Goal: Contribute content

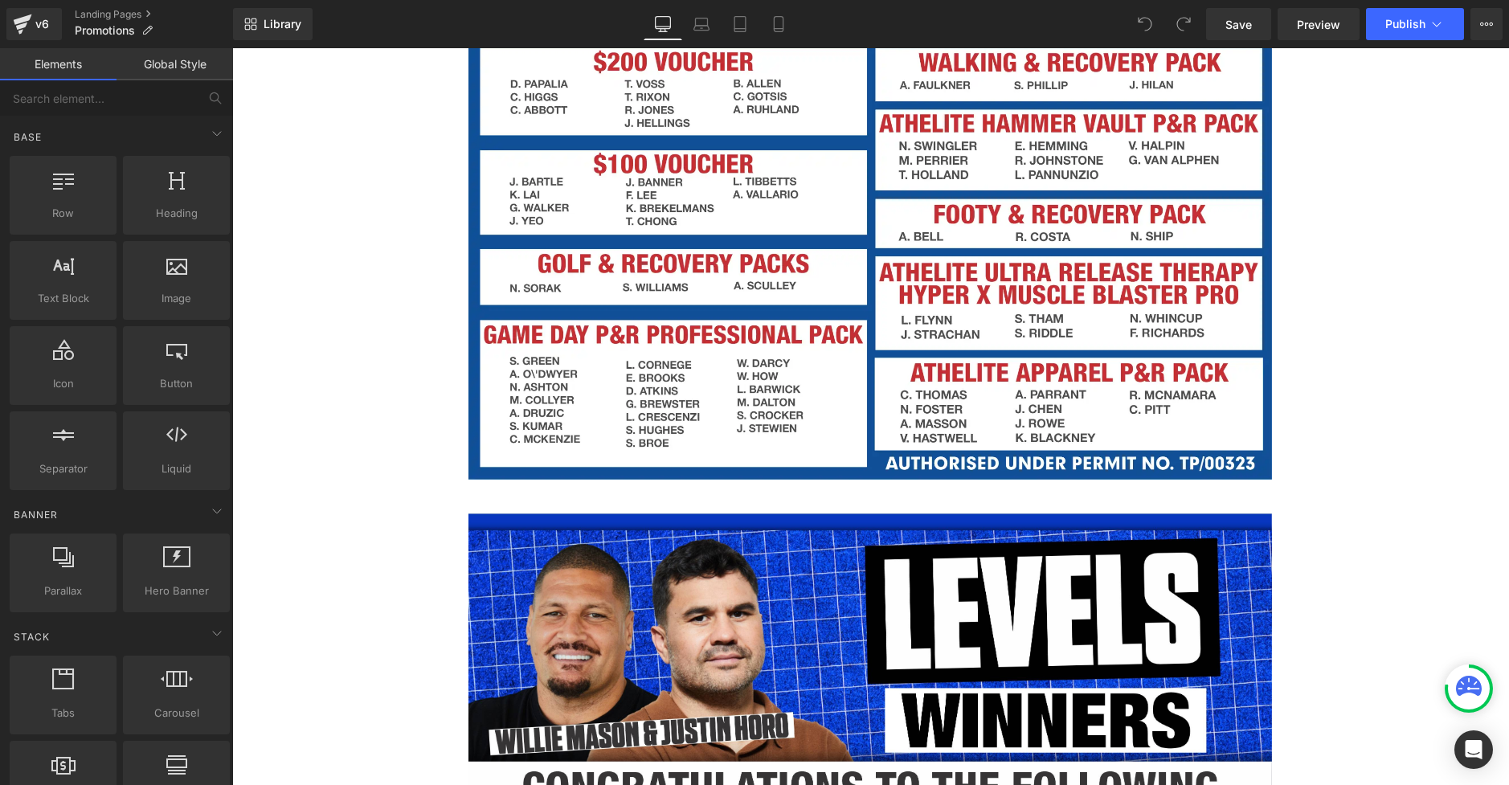
scroll to position [2140, 0]
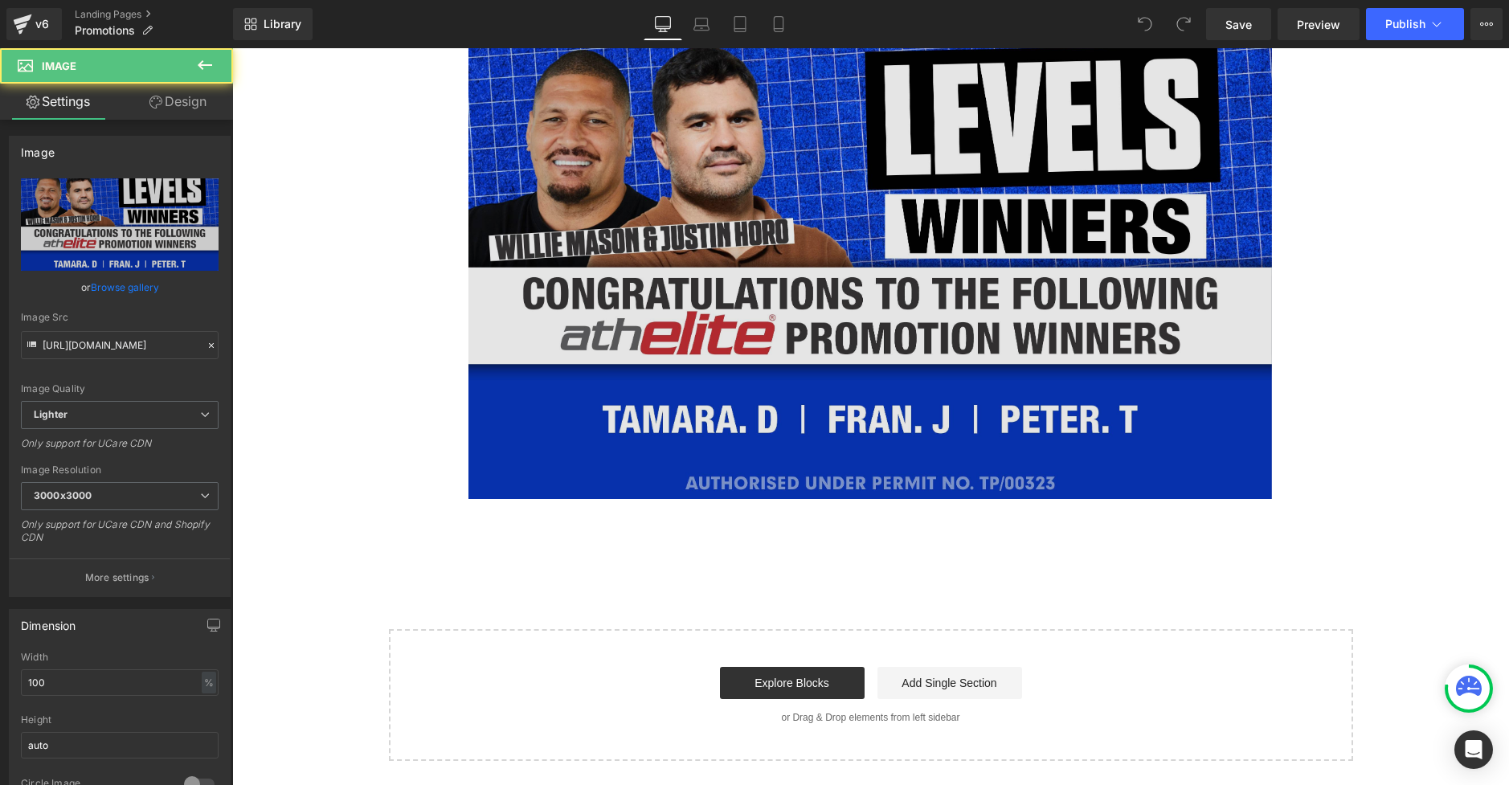
click at [896, 367] on img at bounding box center [869, 259] width 803 height 480
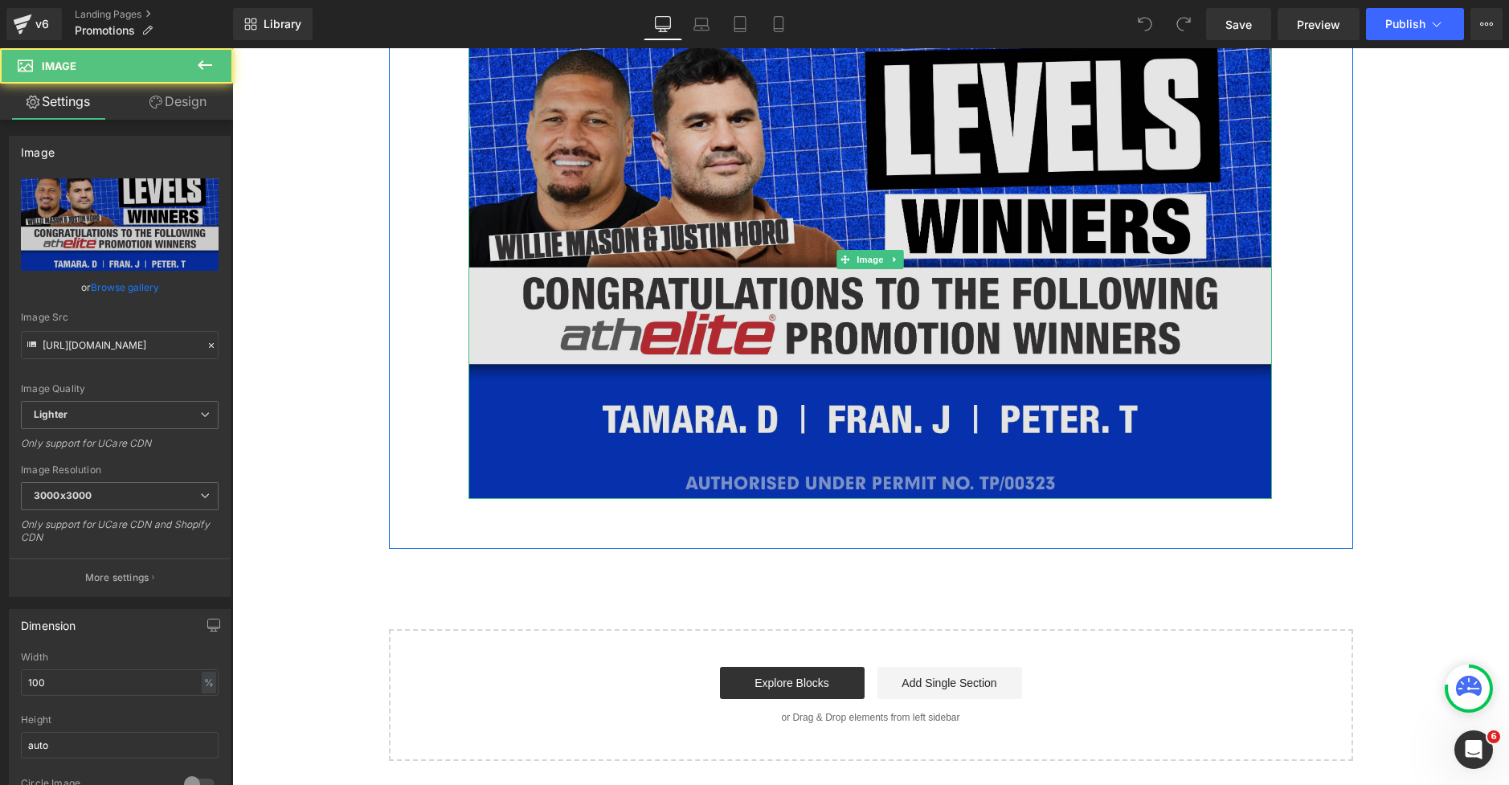
scroll to position [0, 0]
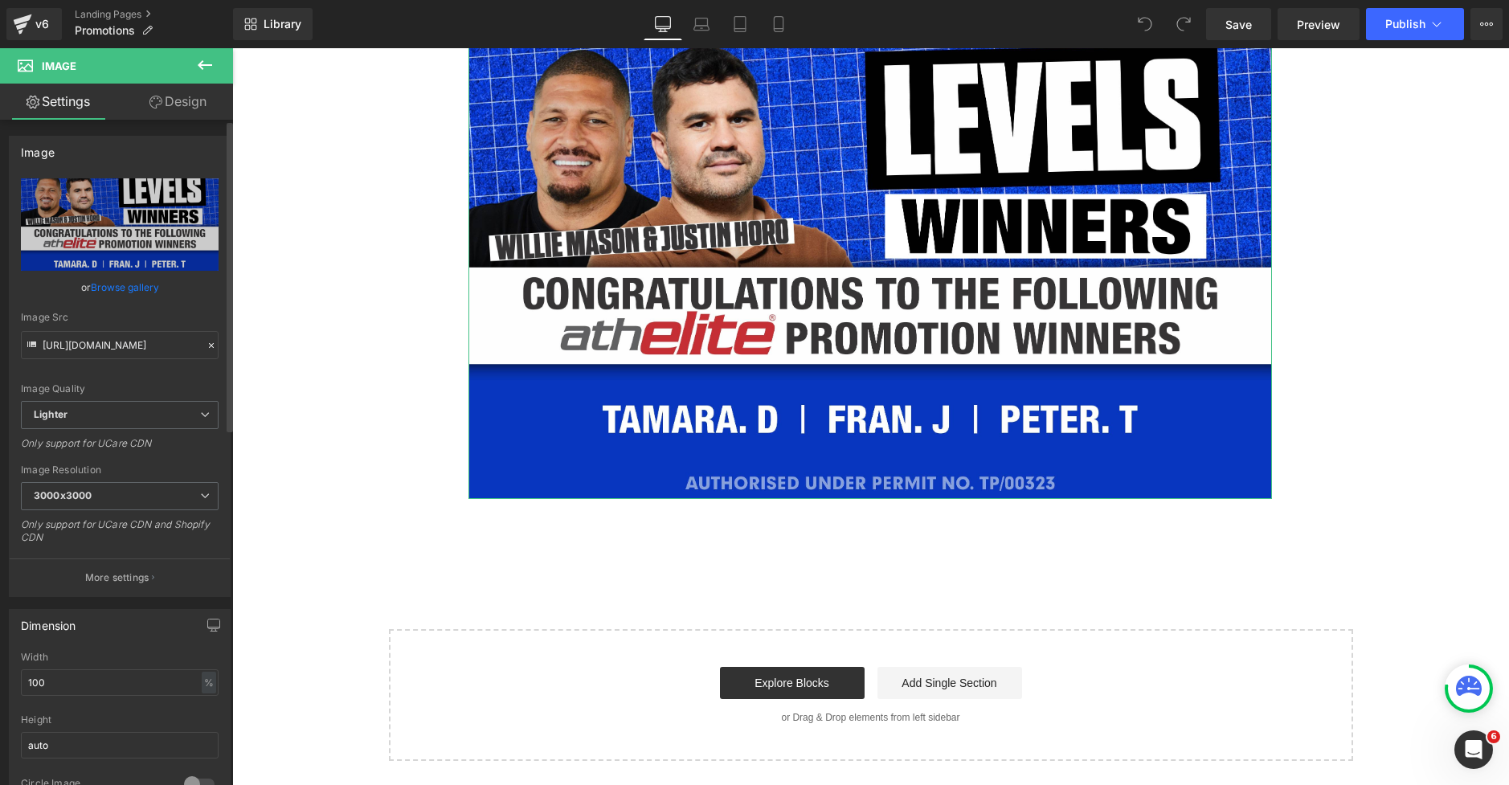
click at [130, 291] on link "Browse gallery" at bounding box center [125, 287] width 68 height 28
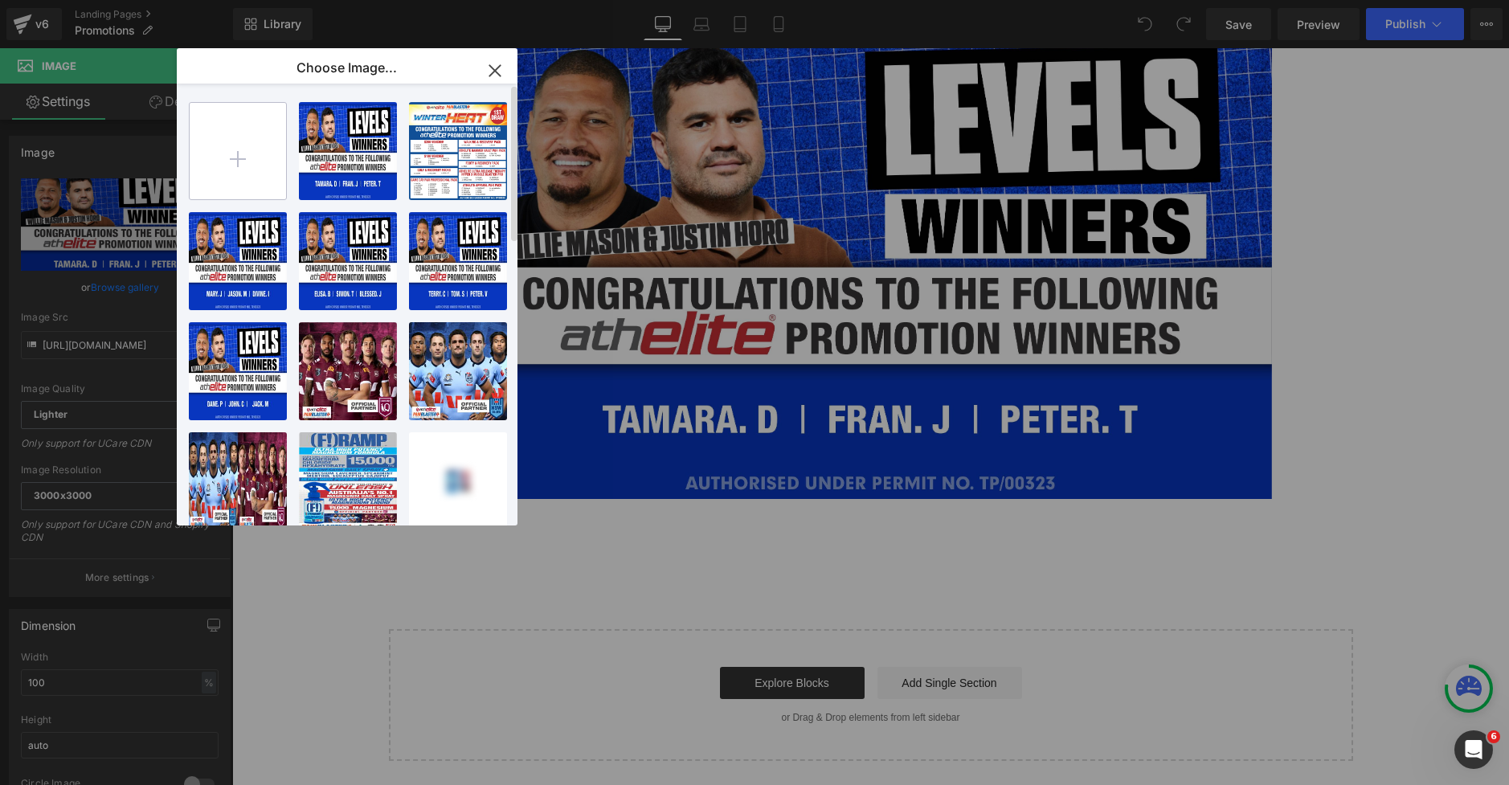
click at [232, 160] on input "file" at bounding box center [238, 151] width 96 height 96
type input "C:\fakepath\levelsss.webp"
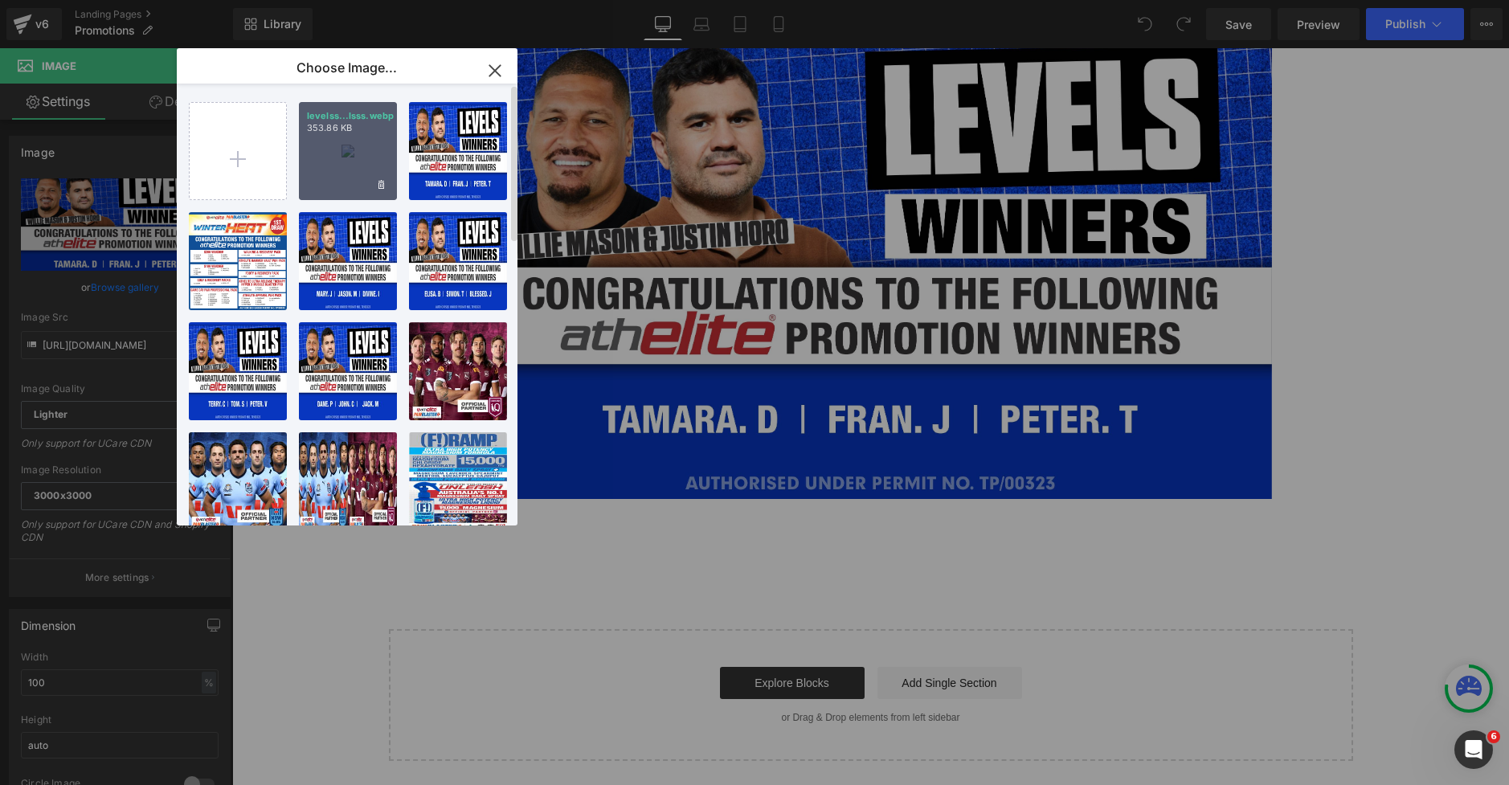
click at [337, 170] on div "levelss...lsss.webp 353.86 KB" at bounding box center [348, 151] width 98 height 98
type input "https://ucarecdn.com/265a34dd-72c5-47b4-a23e-6a1f8bde8fee/-/format/auto/-/previ…"
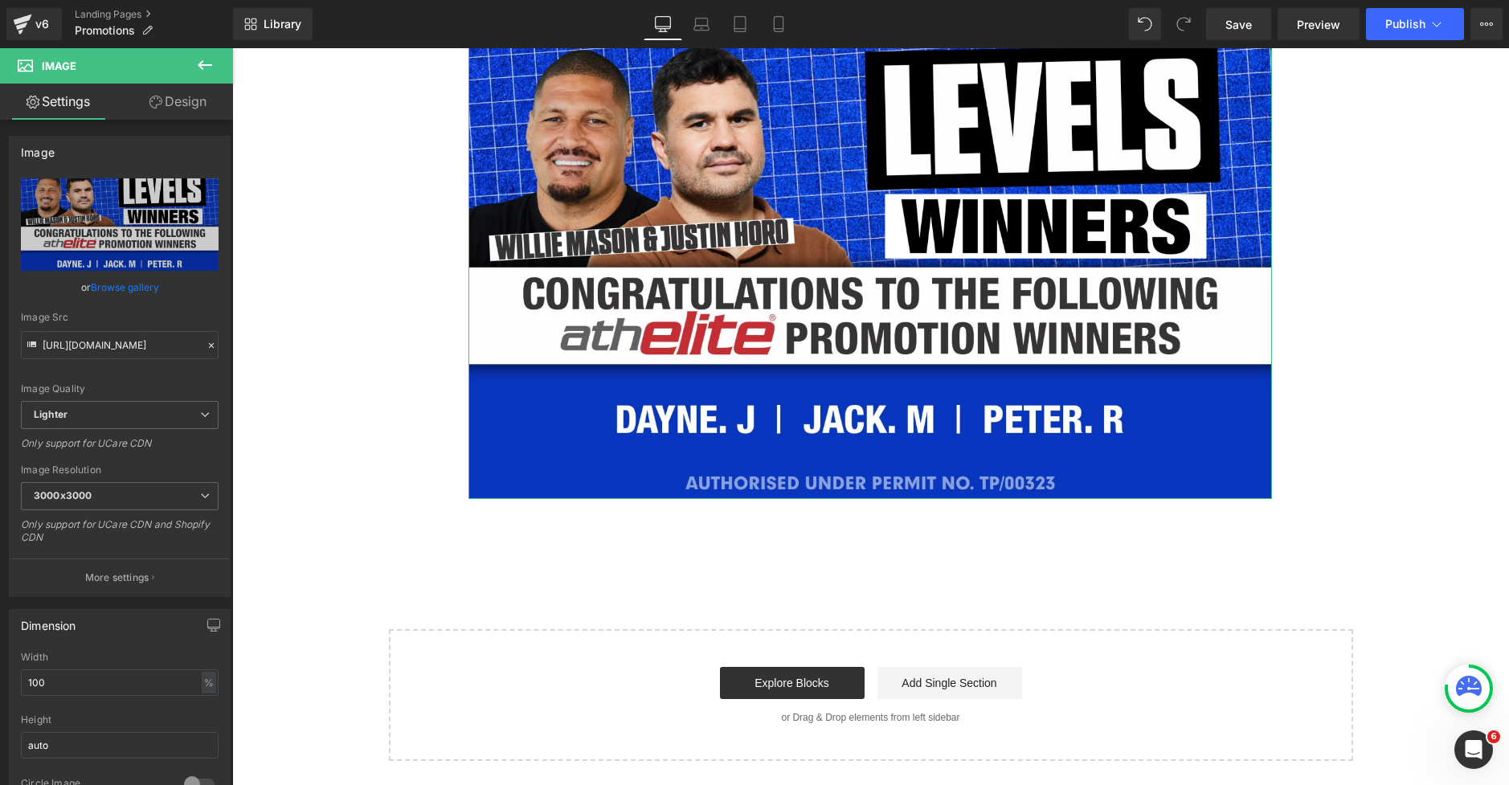
drag, startPoint x: 131, startPoint y: 288, endPoint x: 259, endPoint y: 258, distance: 131.3
click at [133, 288] on link "Browse gallery" at bounding box center [125, 287] width 68 height 28
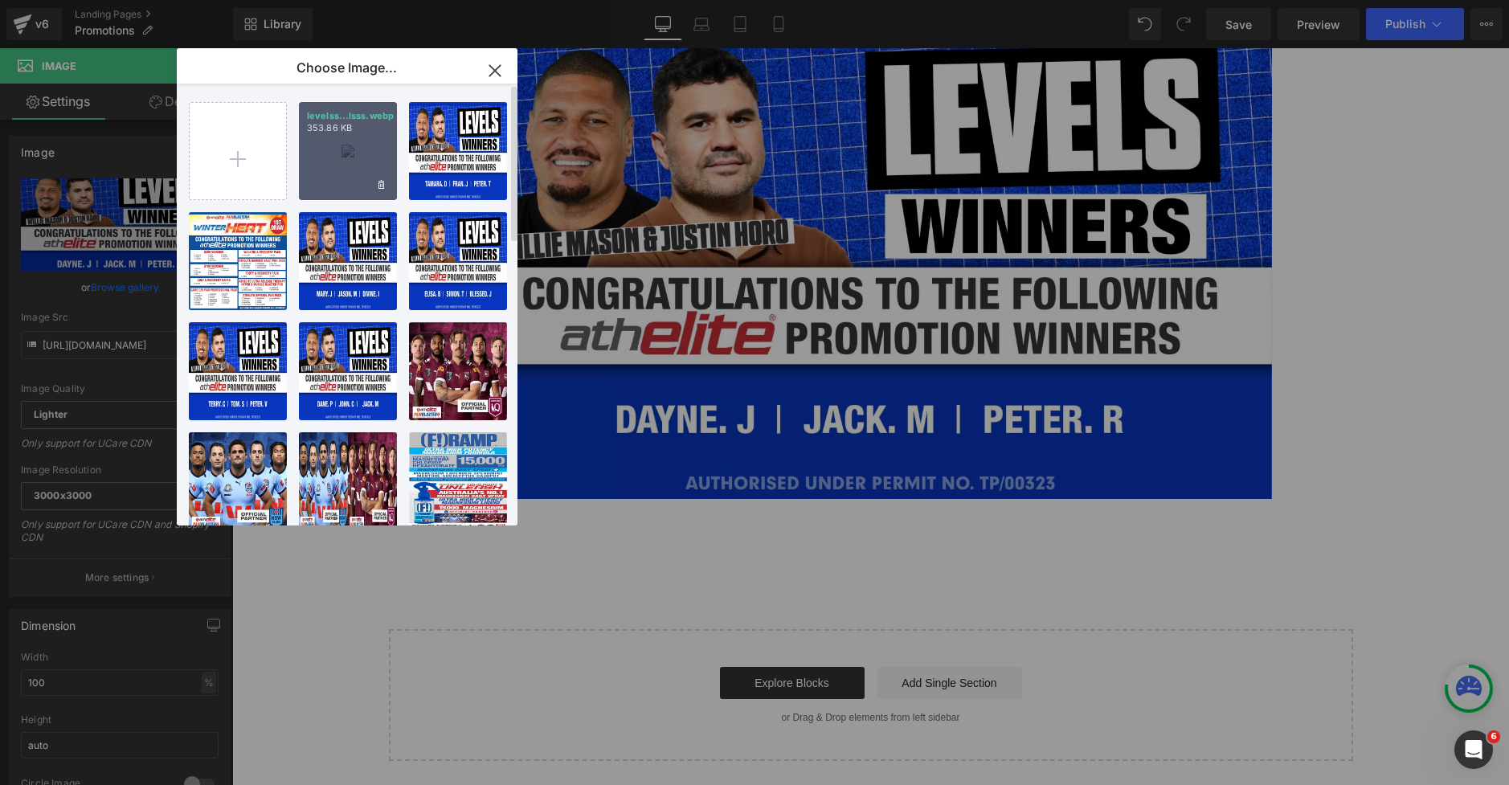
click at [362, 170] on div "levelss...lsss.webp 353.86 KB" at bounding box center [348, 151] width 98 height 98
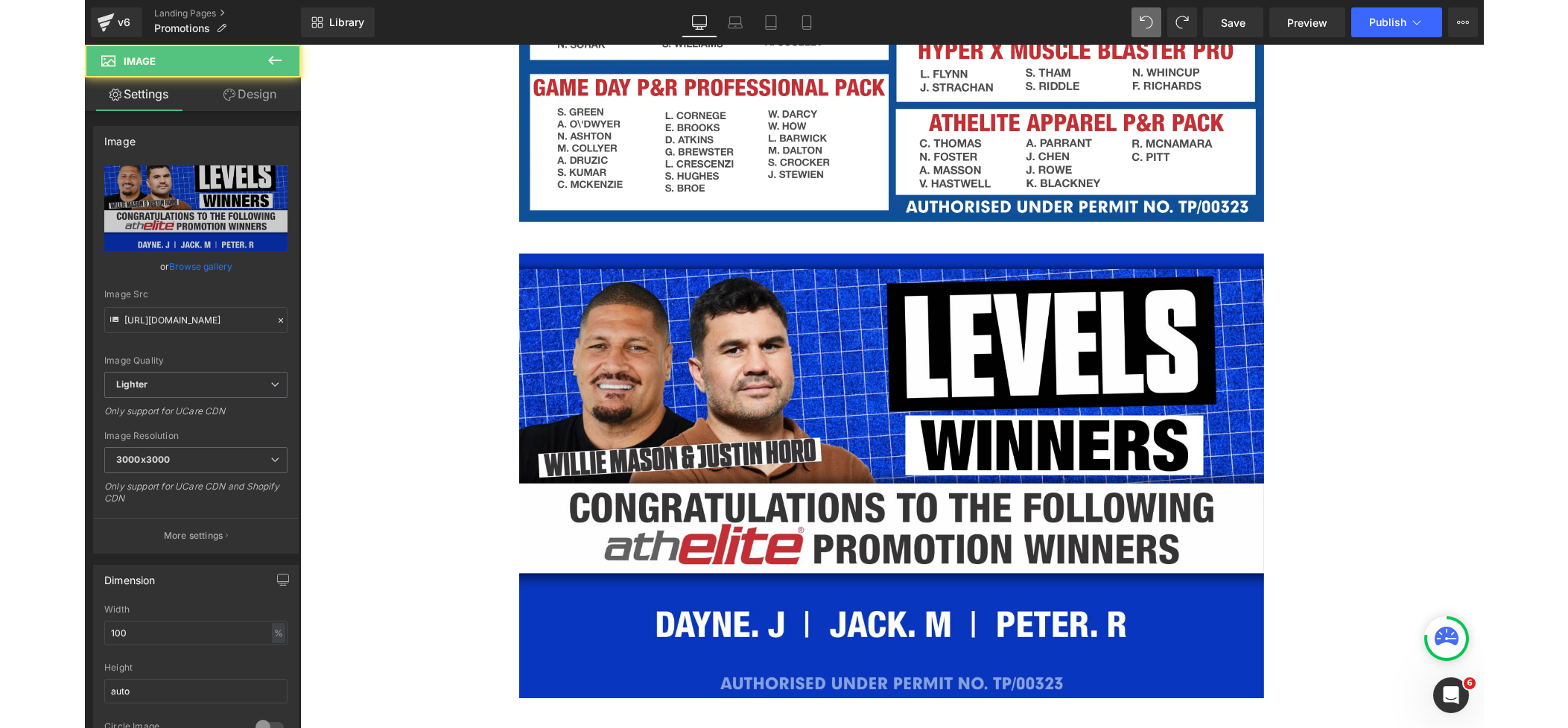
scroll to position [1728, 0]
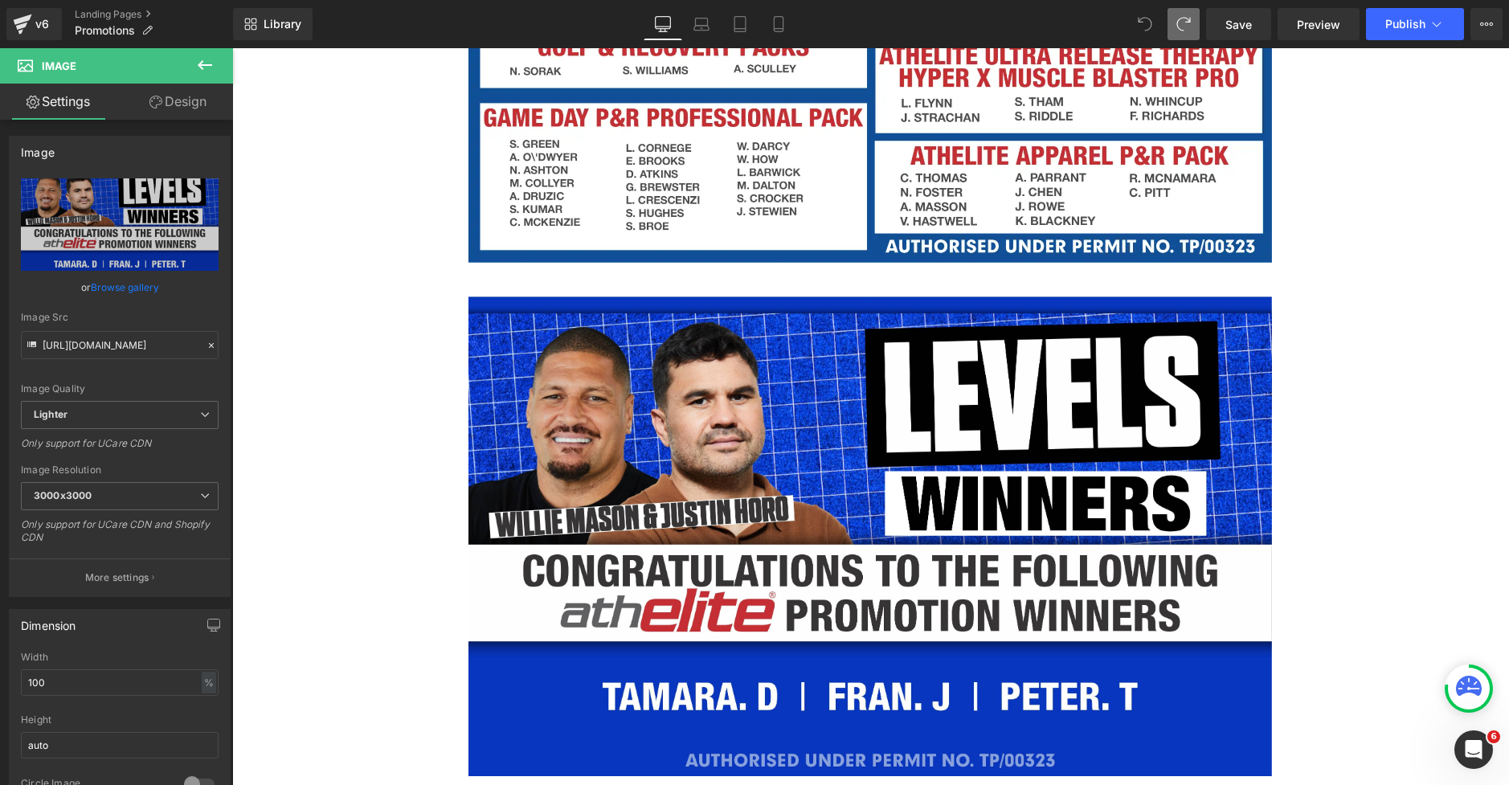
type input "https://ucarecdn.com/265a34dd-72c5-47b4-a23e-6a1f8bde8fee/-/format/auto/-/previ…"
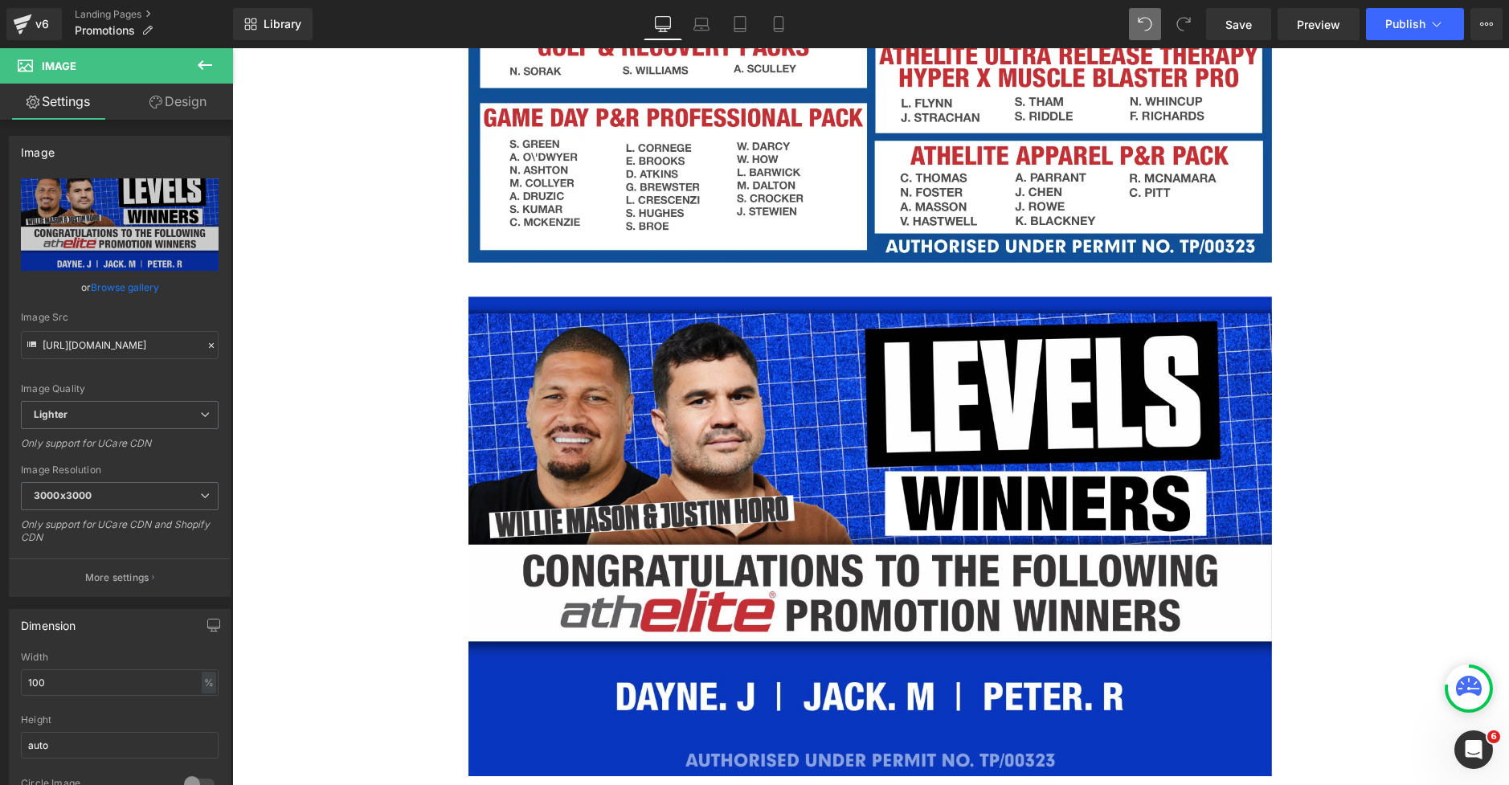
click at [1179, 30] on icon at bounding box center [1183, 24] width 14 height 14
click at [1418, 19] on span "Publish" at bounding box center [1405, 24] width 40 height 13
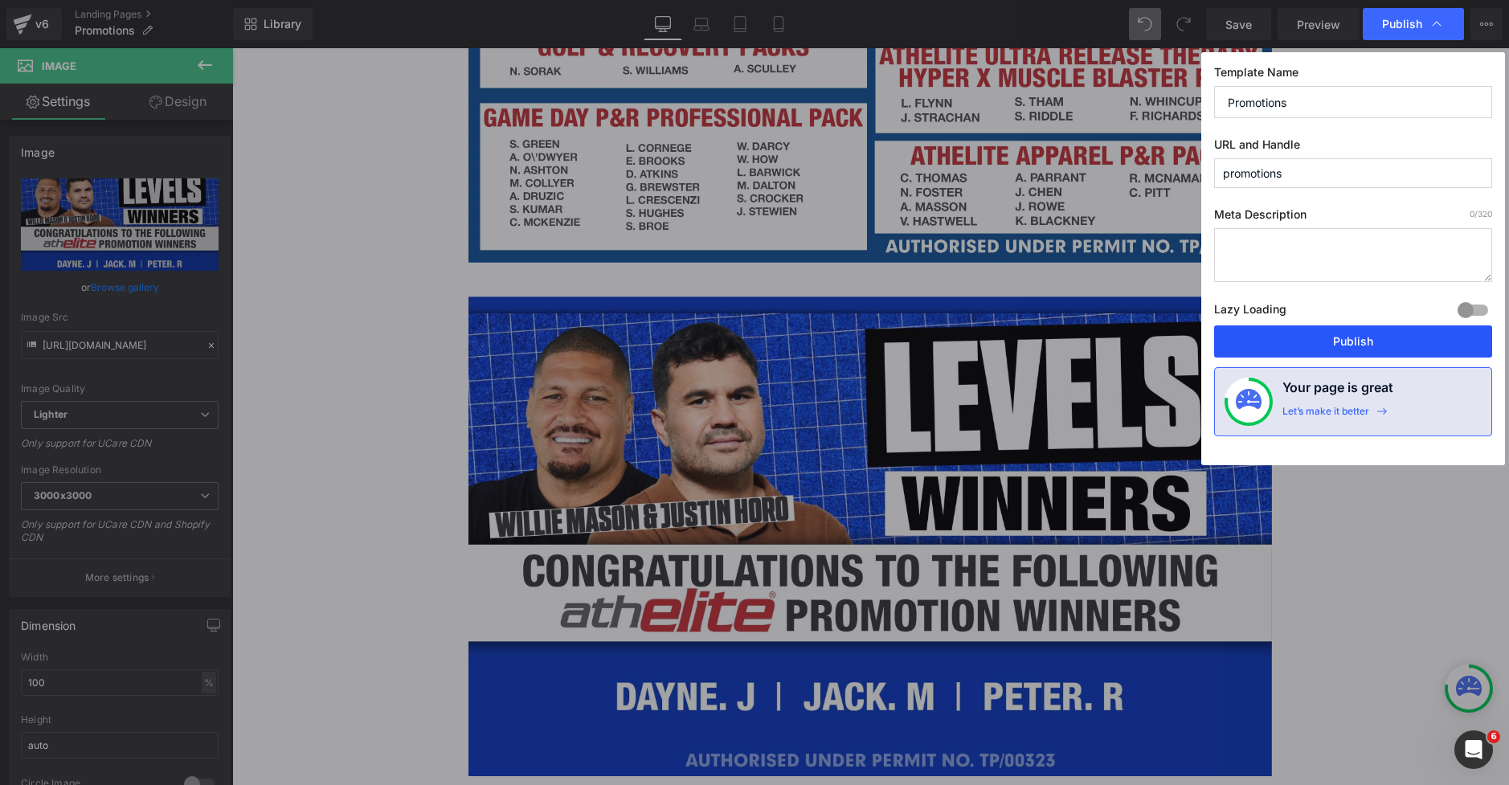
click at [1316, 343] on button "Publish" at bounding box center [1353, 341] width 278 height 32
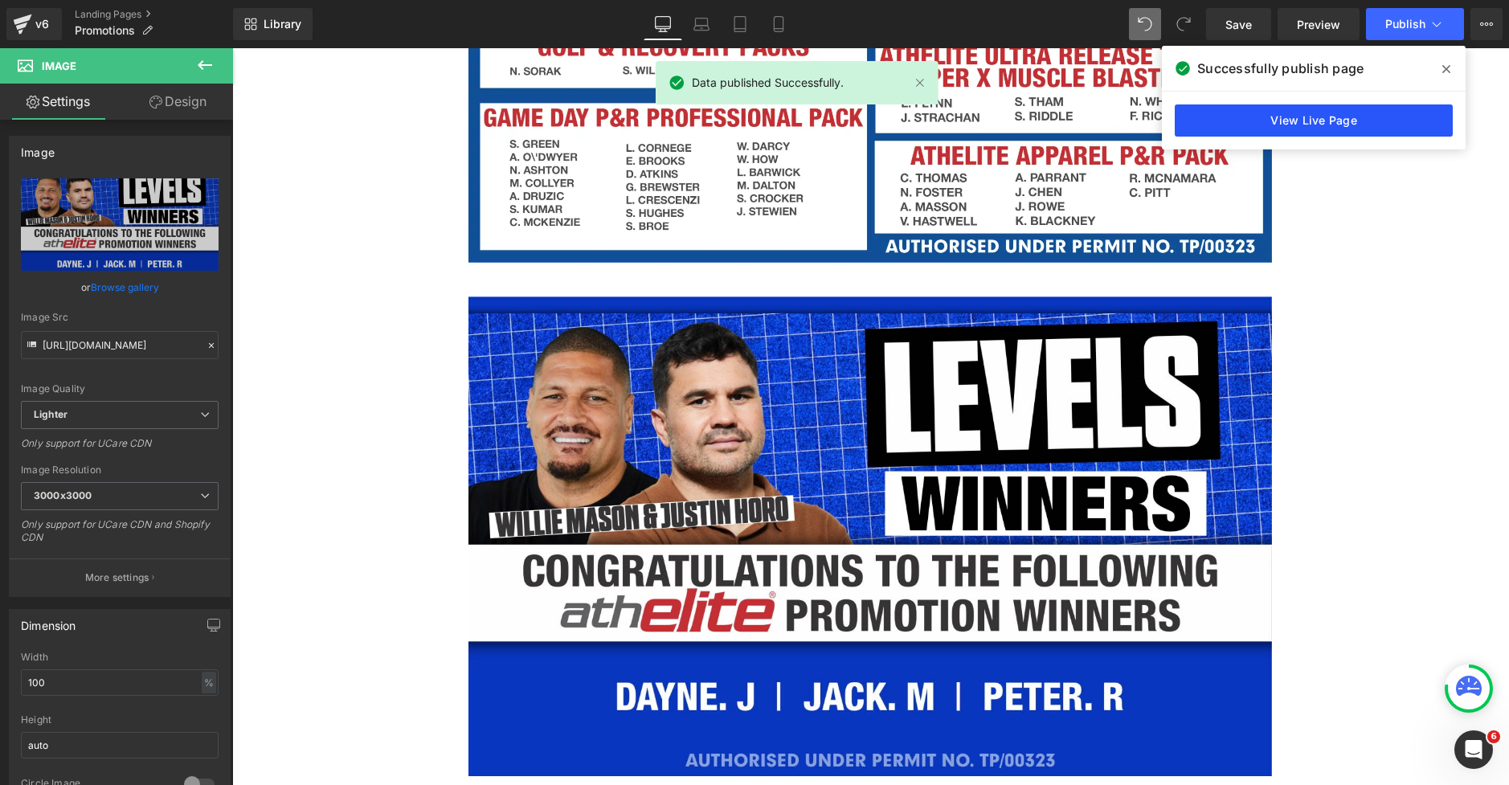
click at [1320, 114] on link "View Live Page" at bounding box center [1314, 120] width 278 height 32
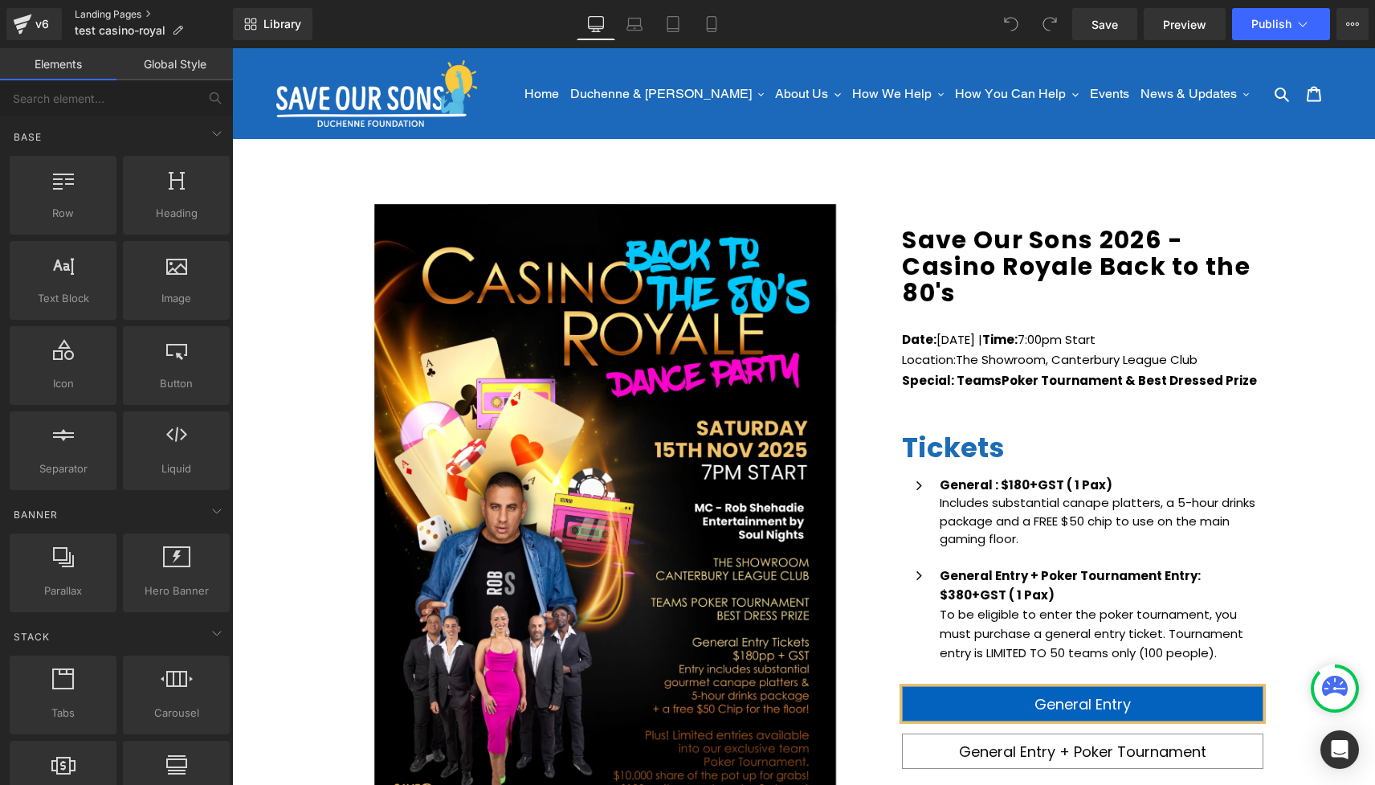
click at [111, 17] on link "Landing Pages" at bounding box center [154, 14] width 158 height 13
